Goal: Information Seeking & Learning: Learn about a topic

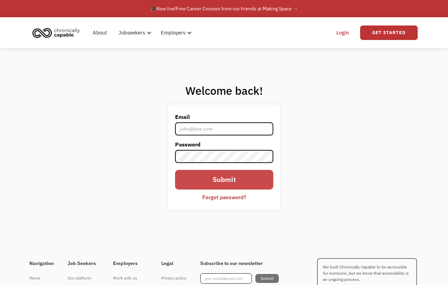
type input "[EMAIL_ADDRESS][DOMAIN_NAME]"
click at [218, 177] on input "Submit" at bounding box center [224, 180] width 98 height 20
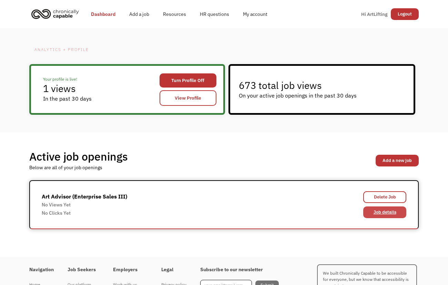
click at [371, 210] on link "Job details" at bounding box center [384, 212] width 43 height 12
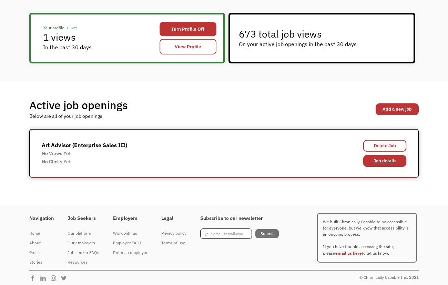
scroll to position [54, 0]
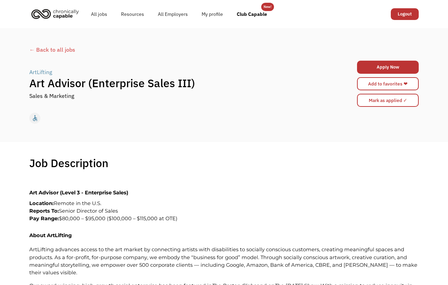
scroll to position [0, 0]
click at [53, 49] on div "← Back to all jobs" at bounding box center [224, 49] width 390 height 8
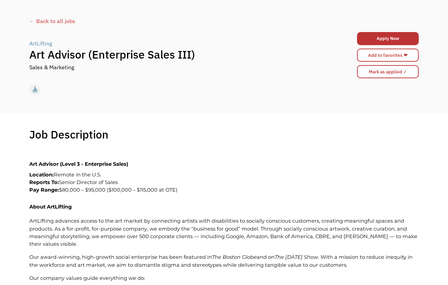
scroll to position [0, 0]
